Goal: Obtain resource: Obtain resource

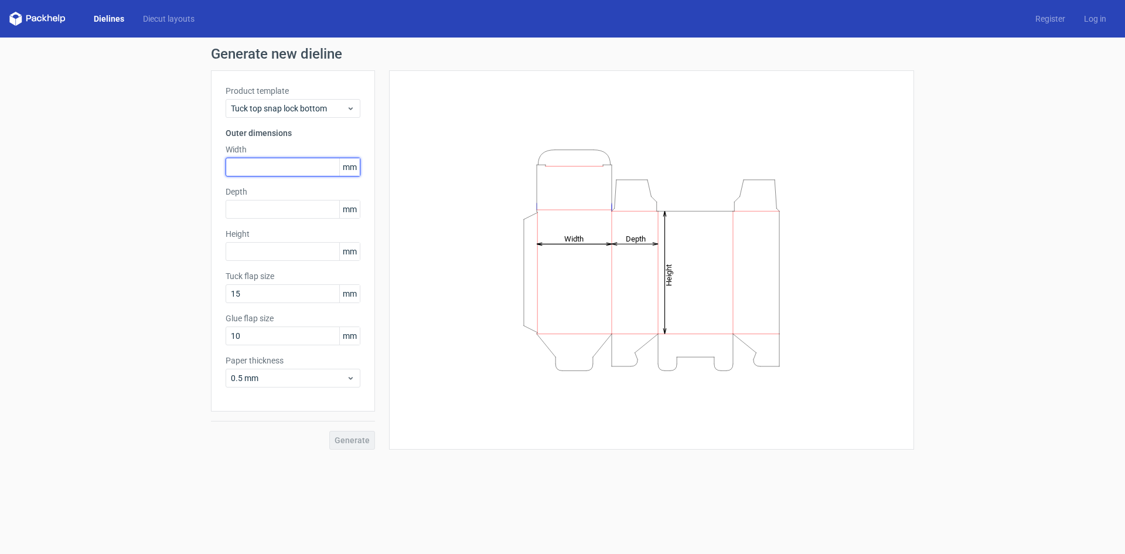
click at [264, 170] on input "text" at bounding box center [293, 167] width 135 height 19
type input "105"
type input "85"
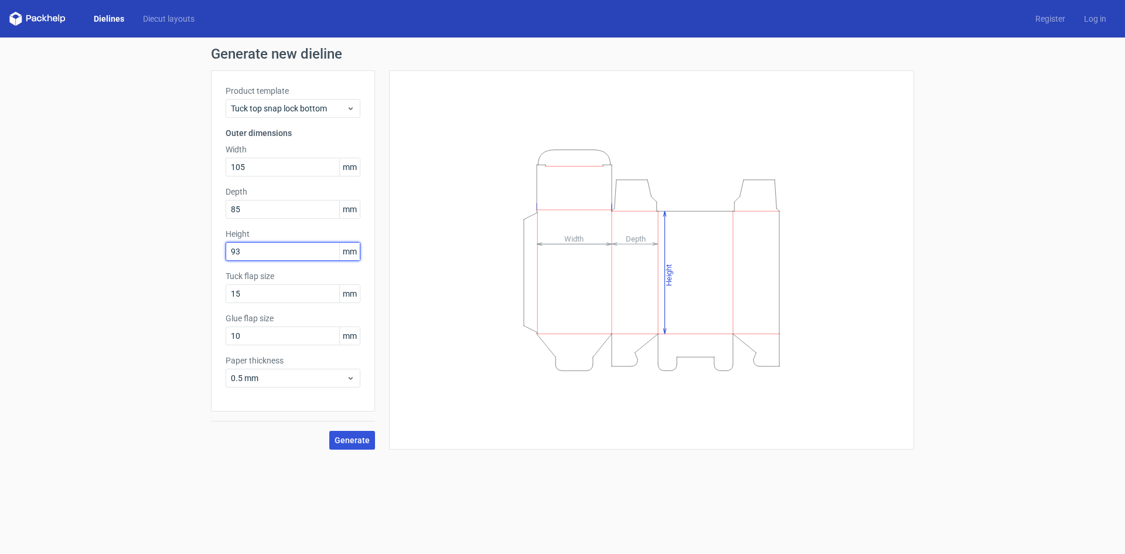
type input "93"
click at [370, 444] on button "Generate" at bounding box center [352, 440] width 46 height 19
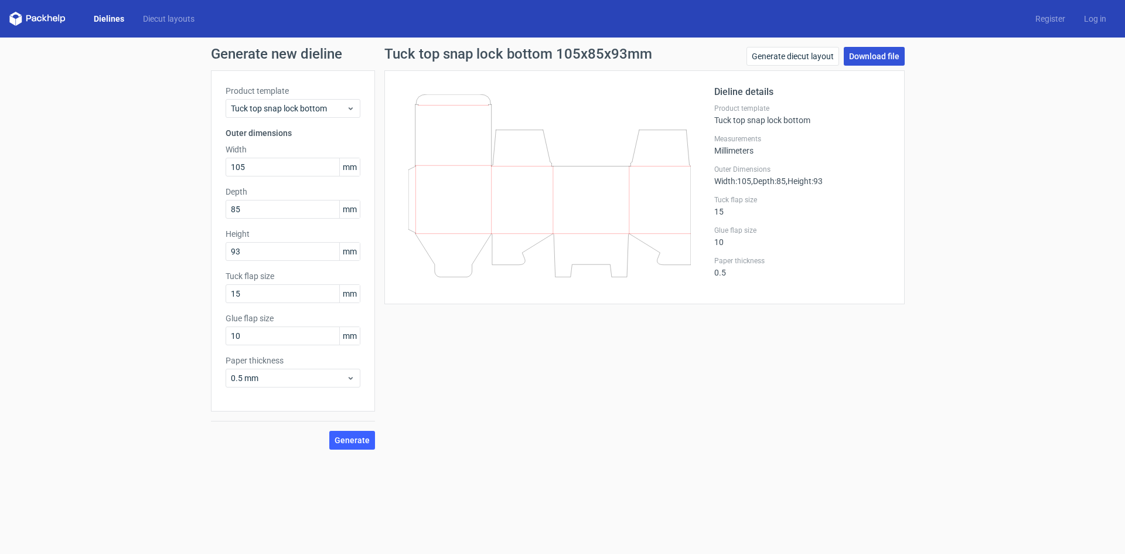
click at [864, 58] on link "Download file" at bounding box center [874, 56] width 61 height 19
